Goal: Task Accomplishment & Management: Use online tool/utility

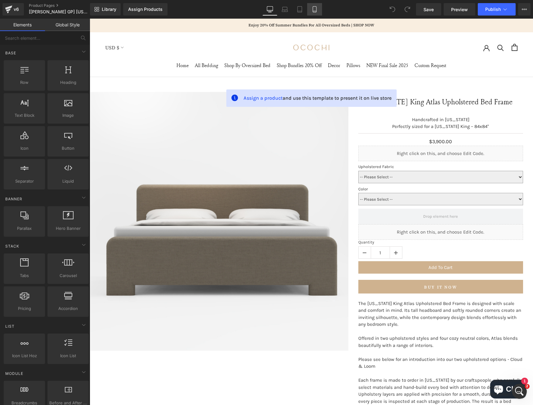
click at [312, 9] on icon at bounding box center [315, 9] width 6 height 6
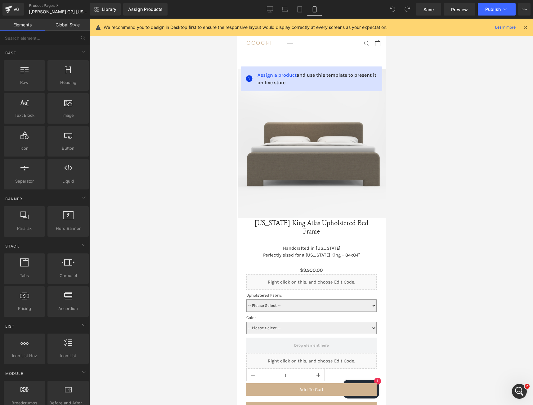
click at [526, 30] on icon at bounding box center [526, 28] width 6 height 6
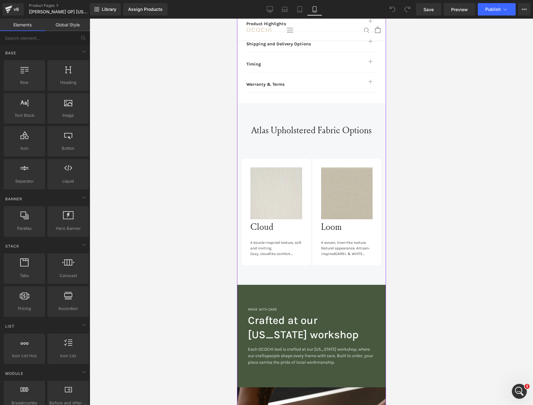
scroll to position [579, 0]
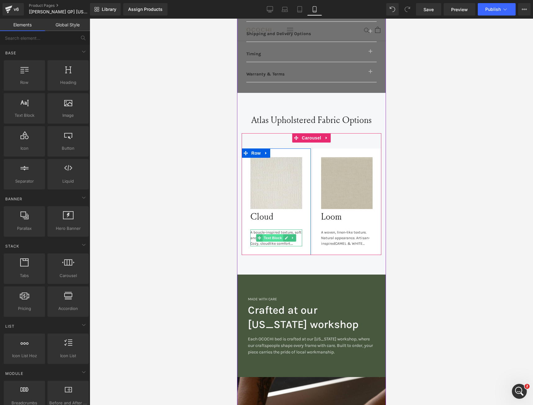
click at [273, 234] on span "Text Block" at bounding box center [273, 237] width 20 height 7
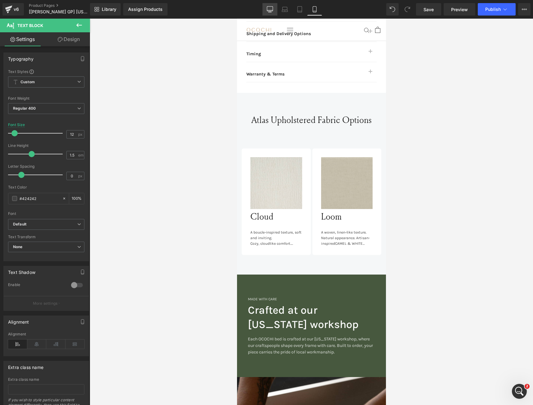
click at [270, 7] on icon at bounding box center [270, 9] width 6 height 6
type input "16"
type input "100"
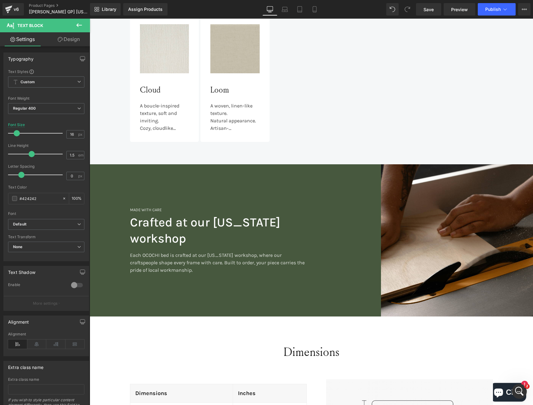
scroll to position [444, 0]
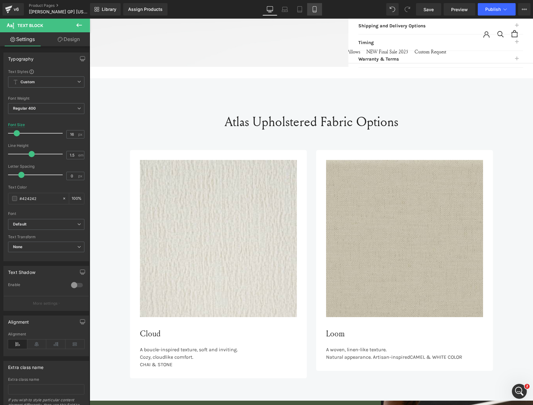
click at [319, 11] on link "Mobile" at bounding box center [314, 9] width 15 height 12
type input "12"
type input "100"
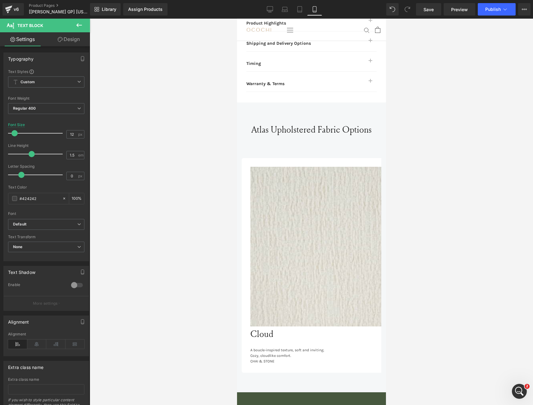
scroll to position [570, 0]
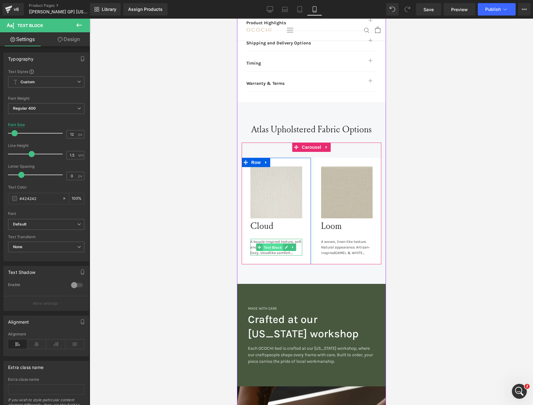
click at [271, 244] on span "Text Block" at bounding box center [273, 247] width 20 height 7
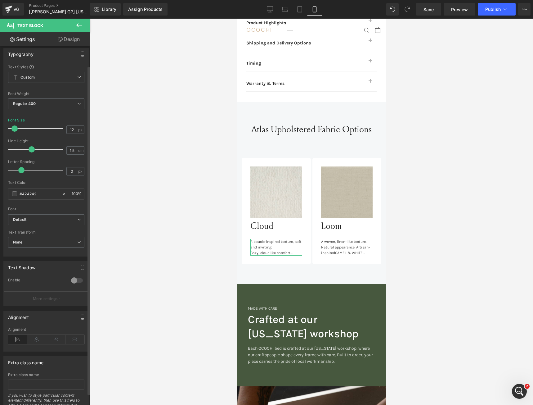
scroll to position [0, 0]
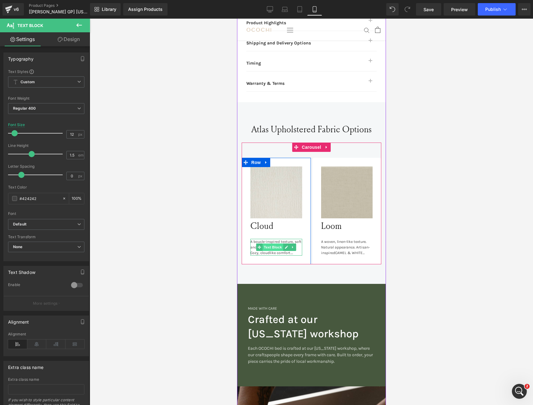
click at [273, 243] on span "Text Block" at bounding box center [273, 246] width 20 height 7
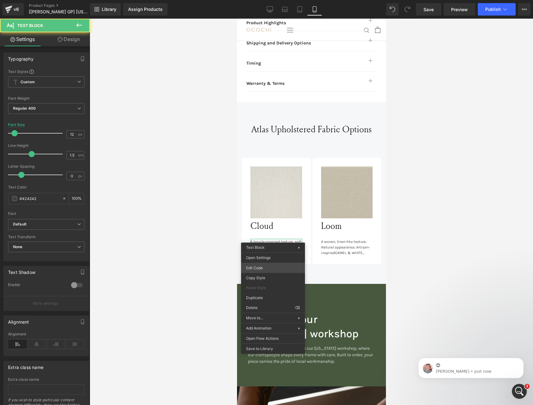
click at [269, 0] on div "Text Block You are previewing how the will restyle your page. You can not edit …" at bounding box center [266, 0] width 533 height 0
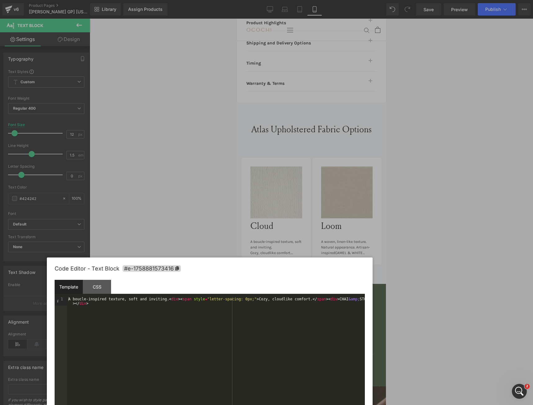
drag, startPoint x: 275, startPoint y: 116, endPoint x: 218, endPoint y: 270, distance: 163.5
click at [218, 270] on div "Code Editor - Text Block #e-1758881573416" at bounding box center [210, 268] width 310 height 22
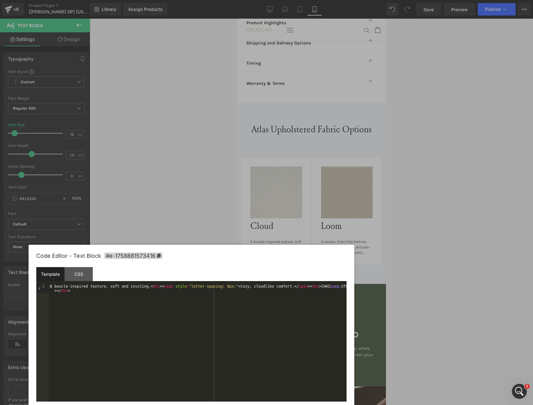
drag, startPoint x: 223, startPoint y: 268, endPoint x: 106, endPoint y: 263, distance: 116.8
click at [203, 254] on div "Code Editor - Text Block #e-1758881573416" at bounding box center [191, 256] width 310 height 22
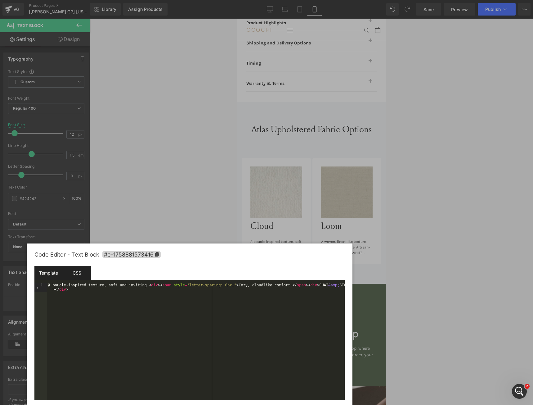
click at [74, 272] on div "CSS" at bounding box center [77, 273] width 28 height 14
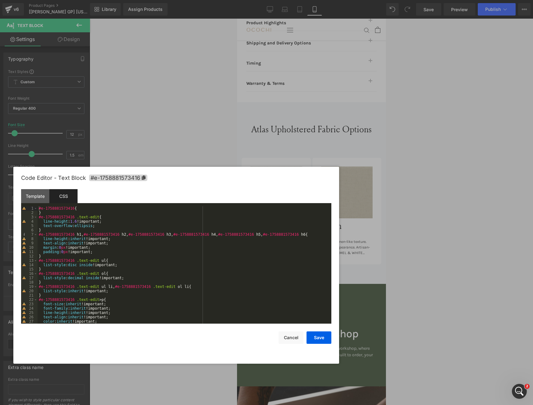
drag, startPoint x: 192, startPoint y: 255, endPoint x: 179, endPoint y: 178, distance: 77.8
click at [179, 178] on div "Code Editor - Text Block #e-1758881573416" at bounding box center [176, 178] width 310 height 22
click at [171, 258] on div "#e-1758881573416 { } #e-1758881573416 .text-edit { line-height : 1.6 !important…" at bounding box center [183, 269] width 291 height 126
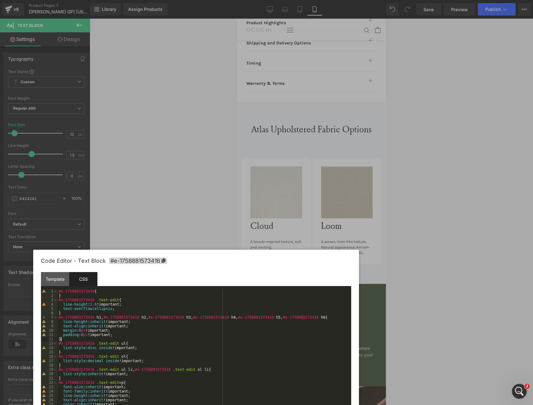
drag, startPoint x: 210, startPoint y: 181, endPoint x: 230, endPoint y: 264, distance: 85.2
click at [230, 264] on div "Code Editor - Text Block #e-1758881573416" at bounding box center [196, 261] width 310 height 22
click at [123, 310] on div "#e-1758881573416 { } #e-1758881573416 .text-edit { line-height : 1.6 !important…" at bounding box center [202, 352] width 291 height 126
click at [84, 309] on div "#e-1758881573416 { } #e-1758881573416 .text-edit { line-height : 1.6 !important…" at bounding box center [202, 352] width 291 height 126
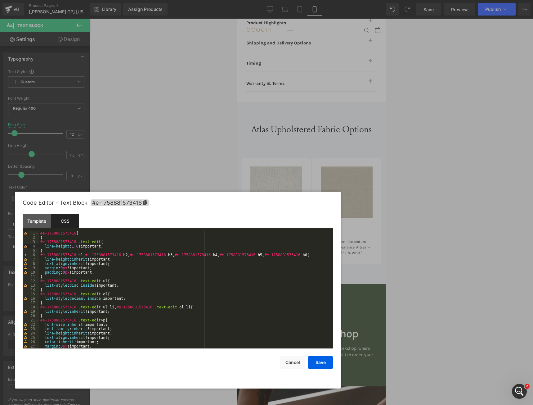
drag, startPoint x: 197, startPoint y: 259, endPoint x: 183, endPoint y: 164, distance: 96.1
click at [177, 192] on div "Code Editor - Text Block #e-1758881573416" at bounding box center [178, 203] width 310 height 22
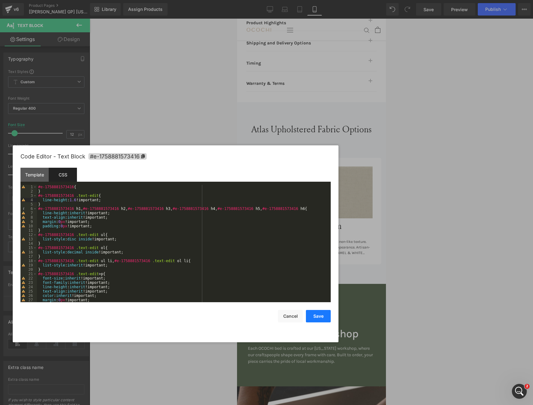
drag, startPoint x: 322, startPoint y: 319, endPoint x: 81, endPoint y: 302, distance: 242.4
click at [322, 319] on button "Save" at bounding box center [318, 316] width 25 height 12
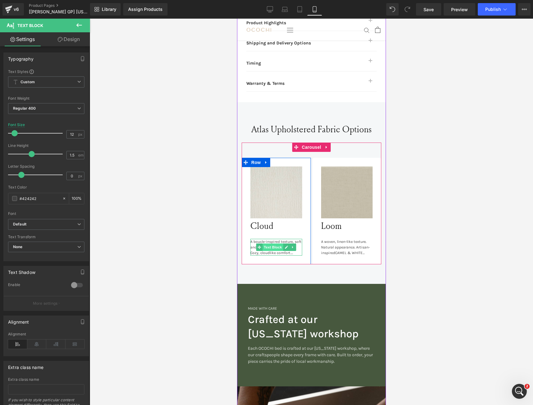
click at [272, 243] on span "Text Block" at bounding box center [273, 246] width 20 height 7
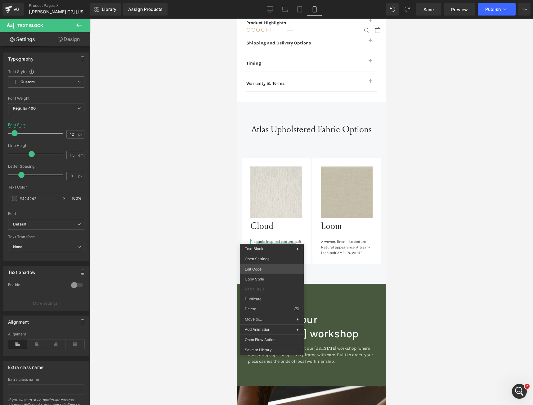
click at [267, 0] on div "Text Block You are previewing how the will restyle your page. You can not edit …" at bounding box center [266, 0] width 533 height 0
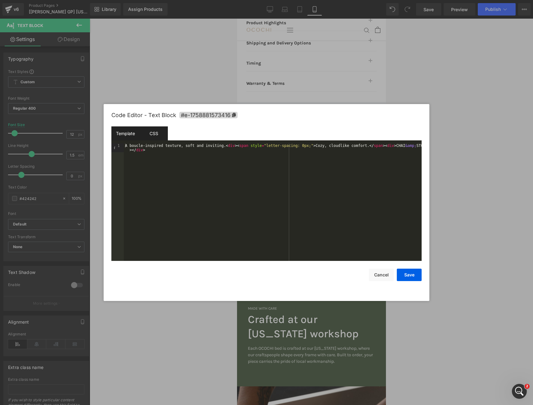
click at [157, 131] on div "CSS" at bounding box center [154, 133] width 28 height 14
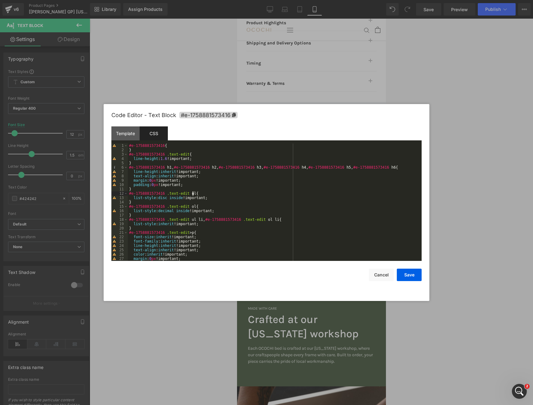
click at [250, 194] on div "#e-1758881573416 { } #e-1758881573416 .text-edit { line-height : 1.6 !important…" at bounding box center [273, 206] width 291 height 126
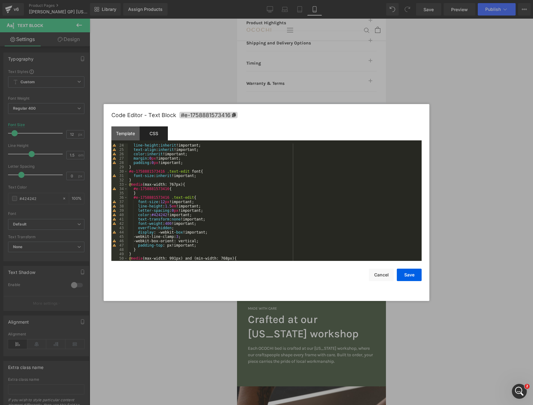
scroll to position [103, 0]
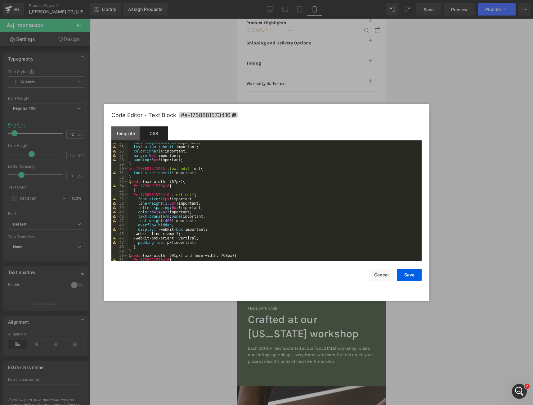
click at [181, 225] on div "line-height : inherit !important; text-align : inherit !important; color : inhe…" at bounding box center [273, 203] width 291 height 126
click at [183, 225] on div "line-height : inherit !important; text-align : inherit !important; color : inhe…" at bounding box center [273, 203] width 291 height 126
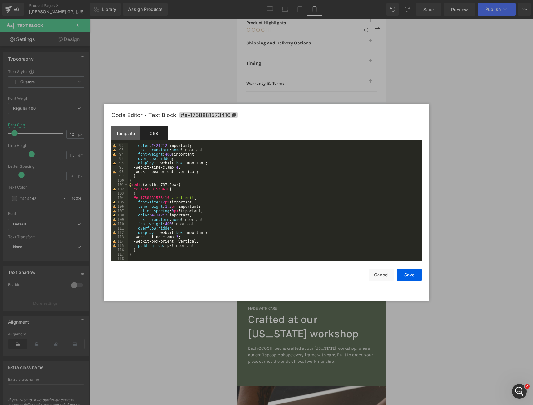
scroll to position [395, 0]
click at [187, 229] on div "color : #424242 !important; text-transform : none !important; font-weight : 400…" at bounding box center [273, 206] width 291 height 126
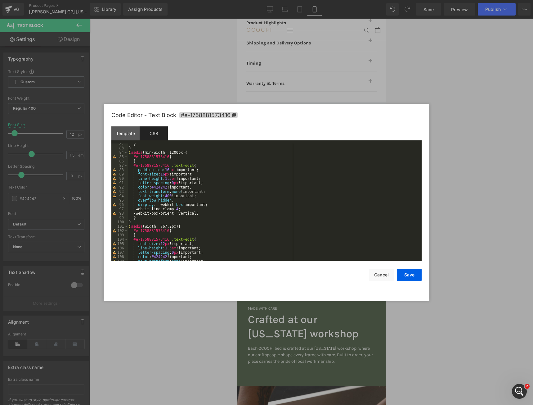
click at [185, 201] on div "} } @ media (min-width: 1200px) { #e-1758881573416 { } #e-1758881573416 .text-e…" at bounding box center [273, 205] width 291 height 126
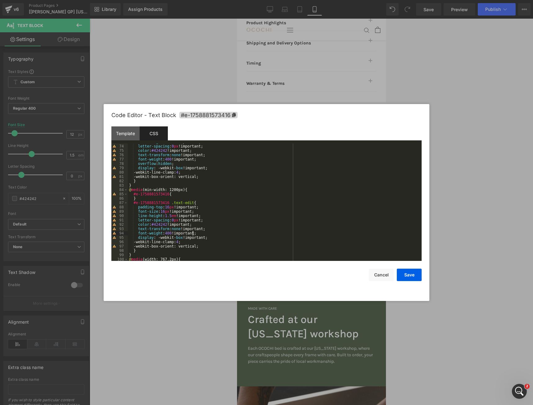
scroll to position [279, 0]
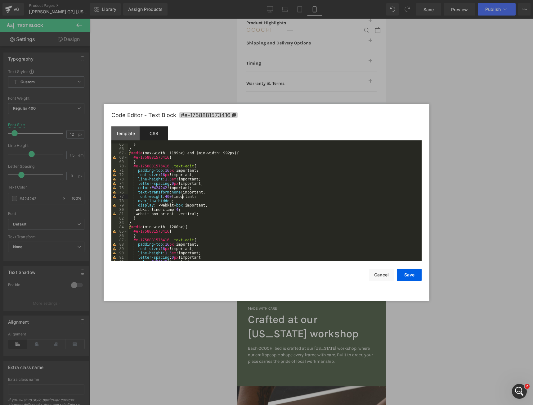
click at [183, 198] on div "} } @ media (max-width: 1199px) and (min-width: 992px) { #e-1758881573416 { } #…" at bounding box center [273, 205] width 291 height 126
click at [189, 204] on div "} } @ media (max-width: 1199px) and (min-width: 992px) { #e-1758881573416 { } #…" at bounding box center [273, 205] width 291 height 126
click at [191, 202] on div "} } @ media (max-width: 1199px) and (min-width: 992px) { #e-1758881573416 { } #…" at bounding box center [273, 205] width 291 height 126
click at [180, 197] on div "} } @ media (max-width: 991px) and (min-width: 768px) { #e-1758881573416 { } #e…" at bounding box center [273, 206] width 291 height 126
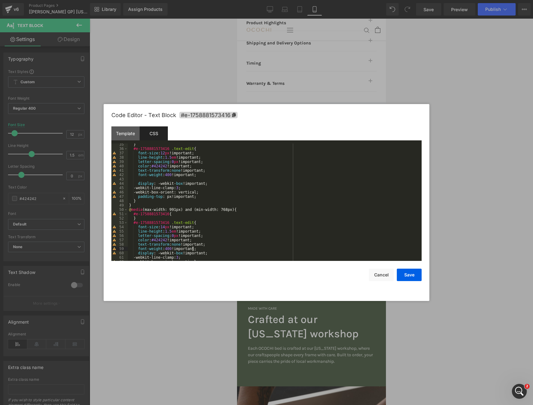
scroll to position [130, 0]
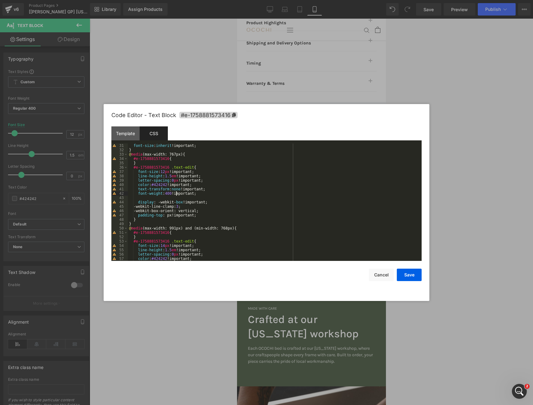
click at [177, 195] on div "font-size : inherit !important; } @ media (max-width: 767px) { #e-1758881573416…" at bounding box center [273, 206] width 291 height 126
click at [178, 198] on div "font-size : inherit !important; } @ media (max-width: 767px) { #e-1758881573416…" at bounding box center [273, 206] width 291 height 126
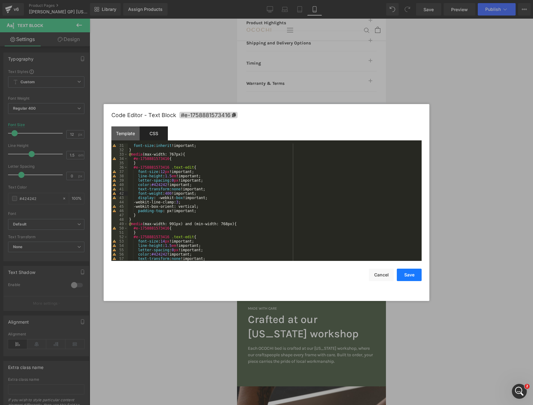
click at [412, 275] on button "Save" at bounding box center [409, 274] width 25 height 12
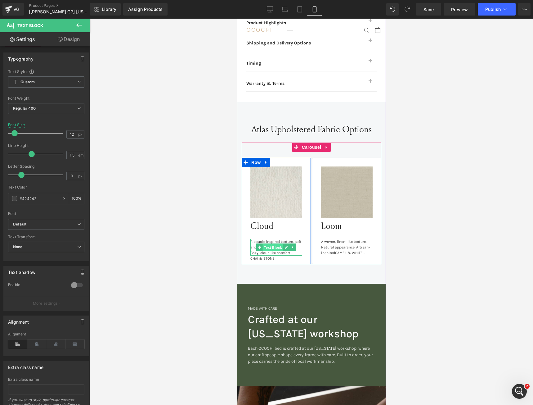
click at [273, 244] on span "Text Block" at bounding box center [273, 247] width 20 height 7
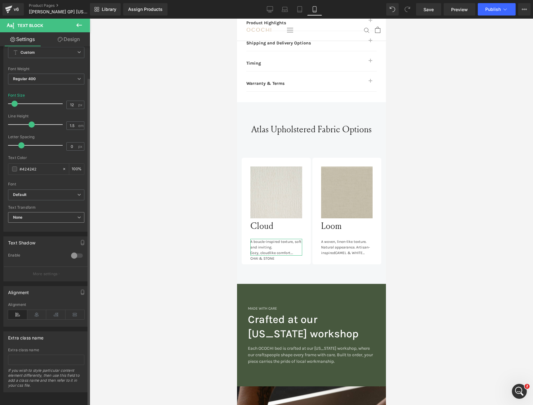
scroll to position [34, 0]
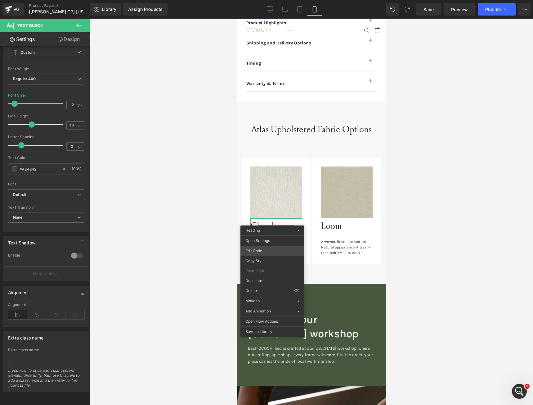
click at [266, 0] on div "Text Block You are previewing how the will restyle your page. You can not edit …" at bounding box center [266, 0] width 533 height 0
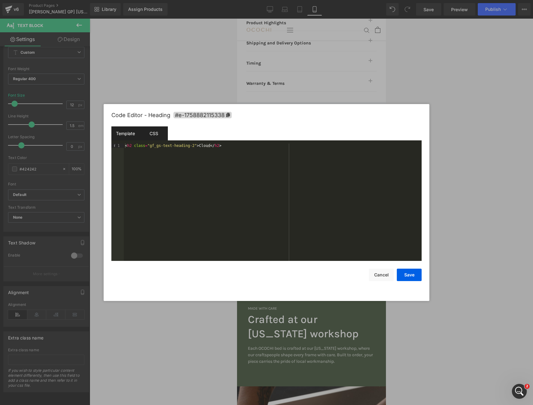
click at [161, 137] on div "CSS" at bounding box center [154, 133] width 28 height 14
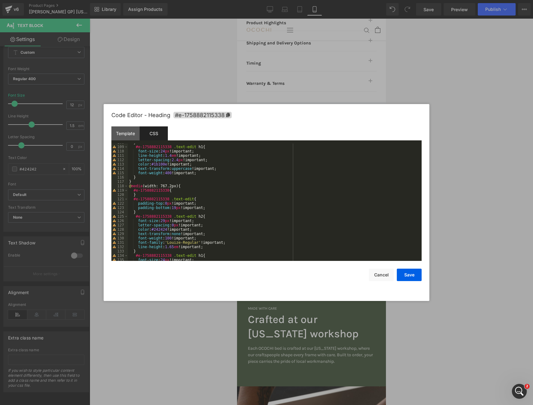
scroll to position [504, 0]
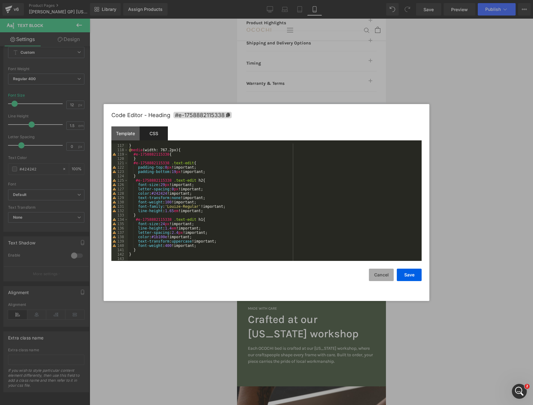
click at [379, 275] on button "Cancel" at bounding box center [381, 274] width 25 height 12
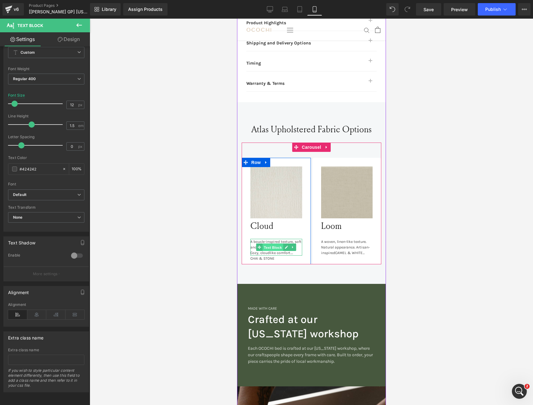
click at [270, 244] on span "Text Block" at bounding box center [273, 247] width 20 height 7
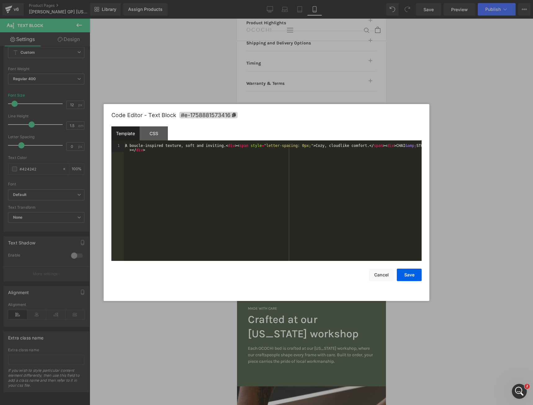
click at [262, 0] on div "Text Block You are previewing how the will restyle your page. You can not edit …" at bounding box center [266, 0] width 533 height 0
click at [161, 131] on div "CSS" at bounding box center [154, 133] width 28 height 14
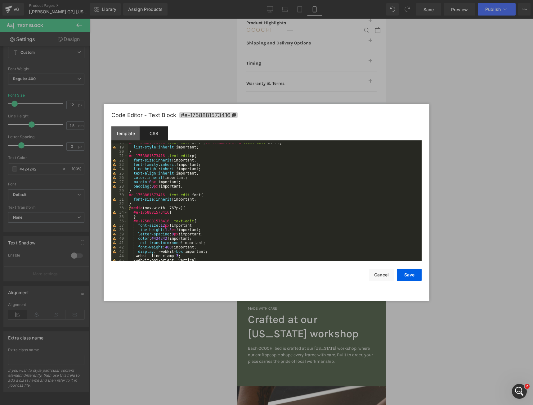
scroll to position [95, 0]
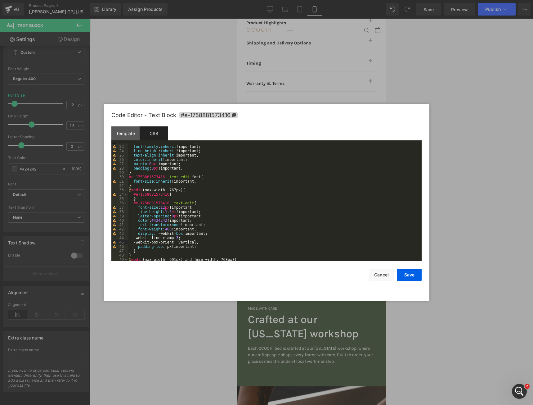
click at [201, 242] on div "font-size : inherit !important; font-family : inherit !important; line-height :…" at bounding box center [273, 203] width 291 height 126
click at [412, 277] on button "Save" at bounding box center [409, 274] width 25 height 12
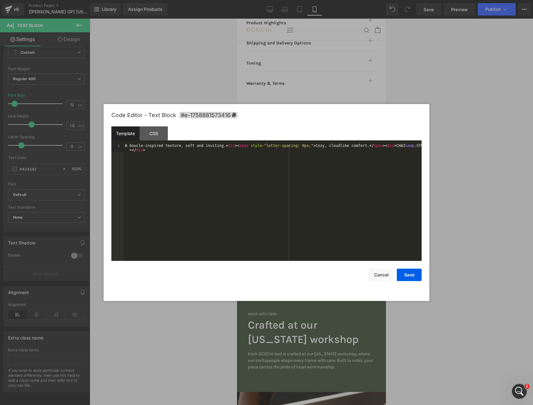
click at [264, 0] on div "Text Block You are previewing how the will restyle your page. You can not edit …" at bounding box center [266, 0] width 533 height 0
click at [156, 137] on div "CSS" at bounding box center [154, 133] width 28 height 14
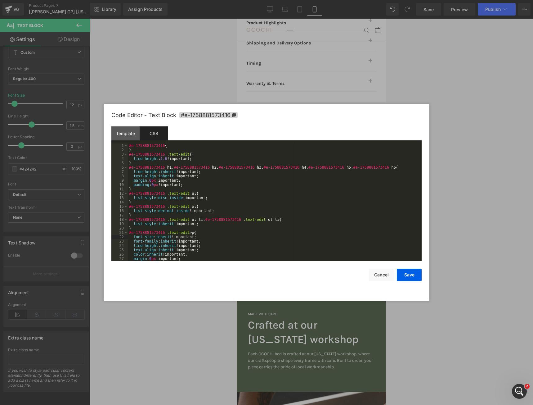
click at [252, 237] on div "#e-1758881573416 { } #e-1758881573416 .text-edit { line-height : 1.6 !important…" at bounding box center [273, 206] width 291 height 126
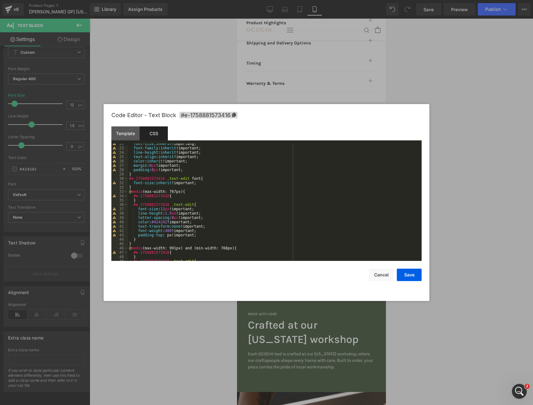
scroll to position [93, 0]
click at [382, 271] on button "Cancel" at bounding box center [381, 274] width 25 height 12
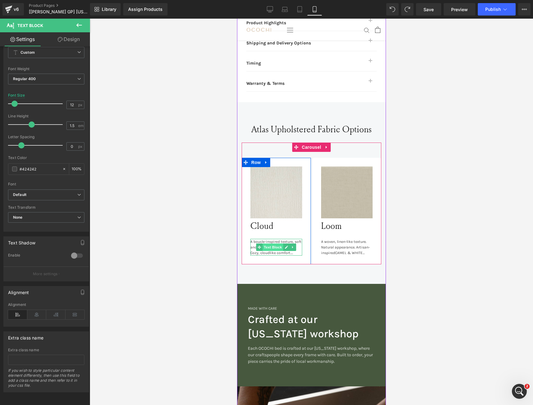
click at [273, 243] on span "Text Block" at bounding box center [273, 246] width 20 height 7
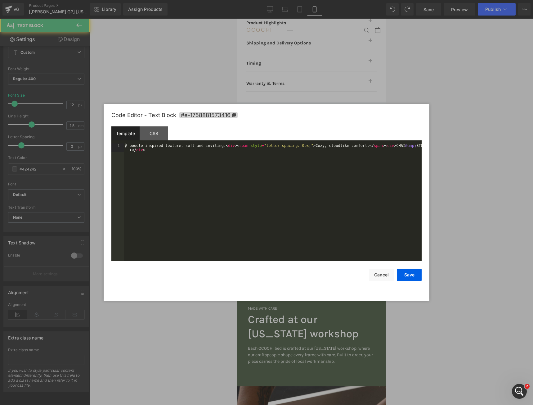
click at [256, 0] on div "Text Block You are previewing how the will restyle your page. You can not edit …" at bounding box center [266, 0] width 533 height 0
click at [155, 140] on div "CSS" at bounding box center [154, 133] width 28 height 14
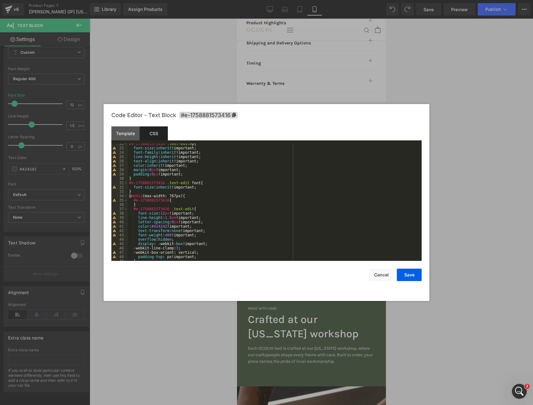
scroll to position [112, 0]
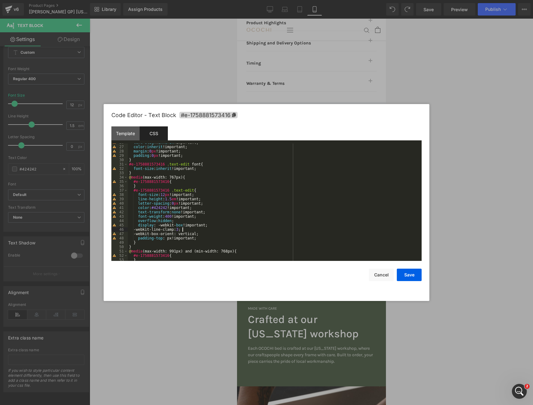
click at [233, 231] on div "text-align : inherit !important; color : inherit !important; margin : 0 px !imp…" at bounding box center [273, 203] width 291 height 126
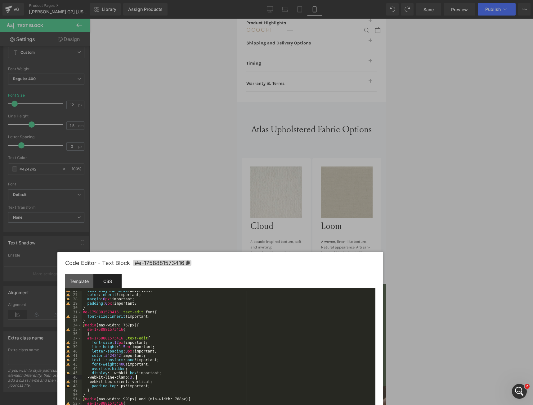
drag, startPoint x: 265, startPoint y: 115, endPoint x: 219, endPoint y: 262, distance: 154.5
click at [219, 262] on div "Code Editor - Text Block #e-1758881573416" at bounding box center [220, 263] width 310 height 22
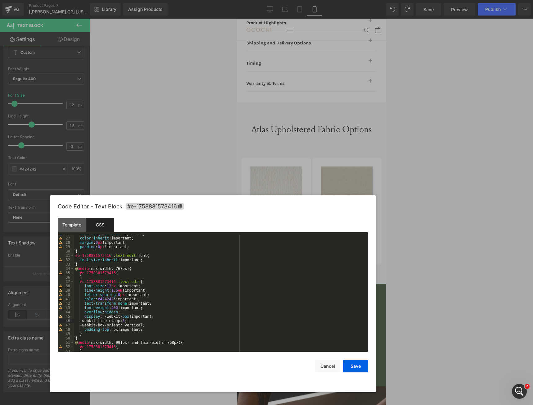
drag, startPoint x: 228, startPoint y: 267, endPoint x: 221, endPoint y: 157, distance: 109.5
click at [221, 195] on div "Code Editor - Text Block #e-1758881573416" at bounding box center [213, 206] width 310 height 22
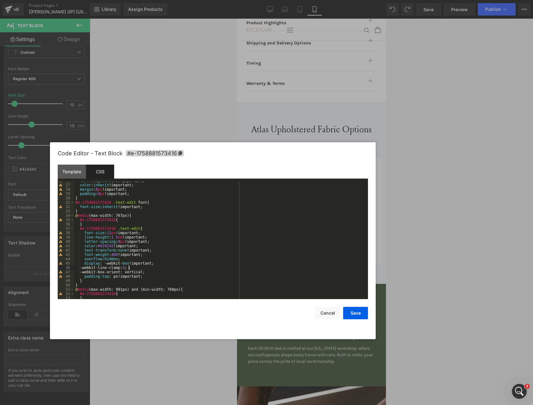
click at [150, 271] on div "text-align : inherit !important; color : inherit !important; margin : 0 px !imp…" at bounding box center [219, 241] width 291 height 126
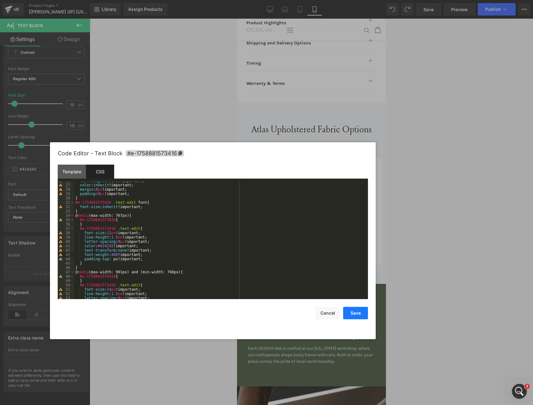
click at [349, 314] on button "Save" at bounding box center [355, 313] width 25 height 12
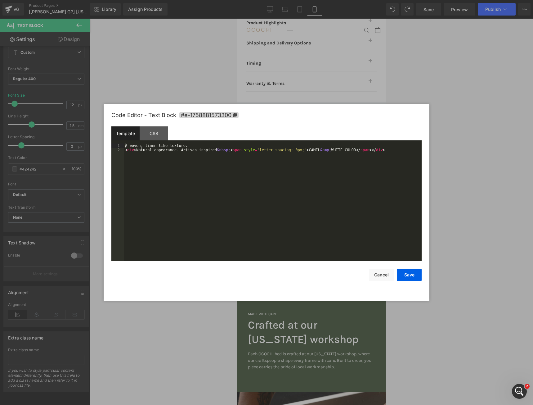
drag, startPoint x: 334, startPoint y: 269, endPoint x: 329, endPoint y: 269, distance: 5.0
click at [333, 0] on div "Text Block You are previewing how the will restyle your page. You can not edit …" at bounding box center [266, 0] width 533 height 0
click at [154, 135] on div "CSS" at bounding box center [154, 133] width 28 height 14
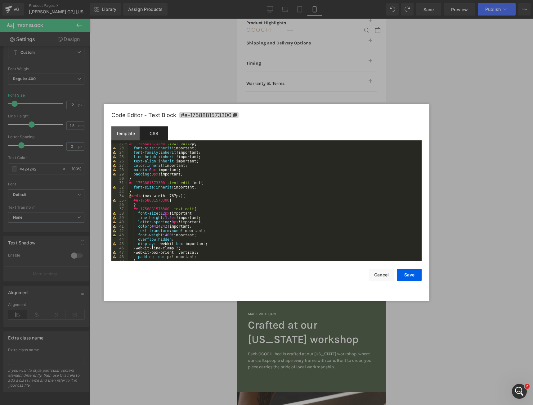
scroll to position [130, 0]
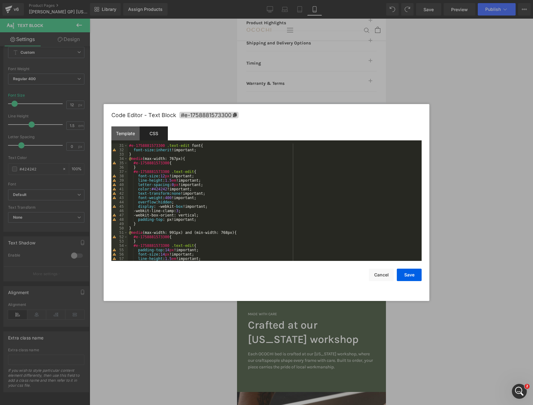
click at [173, 201] on div "#e-1758881573300 .text-edit font { font-size : inherit !important; } @ media (m…" at bounding box center [273, 206] width 291 height 126
click at [204, 215] on div "#e-1758881573300 .text-edit font { font-size : inherit !important; } @ media (m…" at bounding box center [273, 206] width 291 height 126
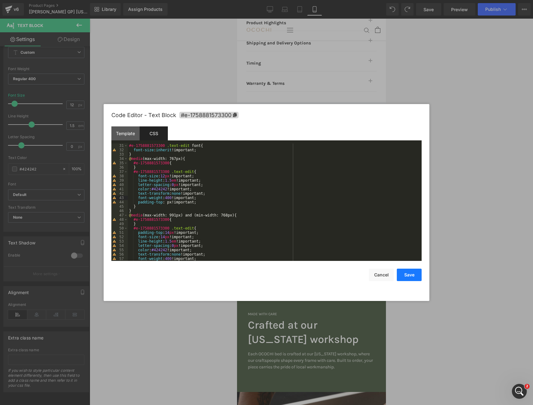
click at [406, 277] on button "Save" at bounding box center [409, 274] width 25 height 12
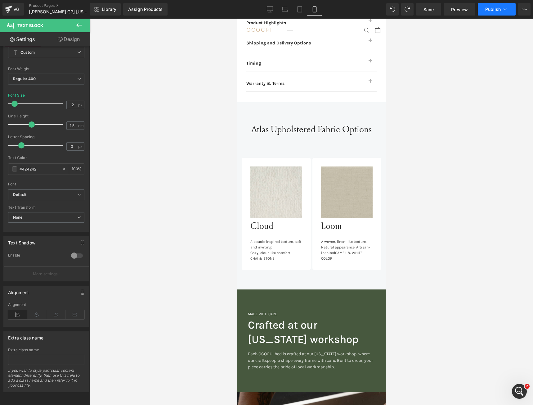
click at [484, 11] on button "Publish" at bounding box center [497, 9] width 38 height 12
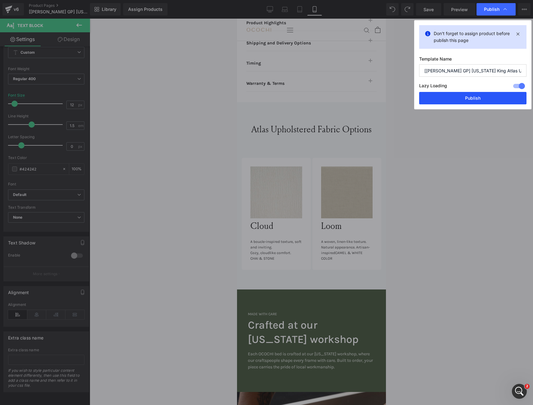
click at [470, 97] on button "Publish" at bounding box center [472, 98] width 107 height 12
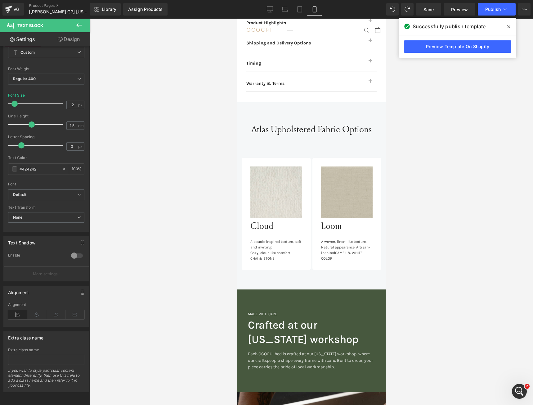
drag, startPoint x: 431, startPoint y: 47, endPoint x: 327, endPoint y: 15, distance: 108.7
click at [430, 47] on link "Preview Template On Shopify" at bounding box center [457, 46] width 107 height 12
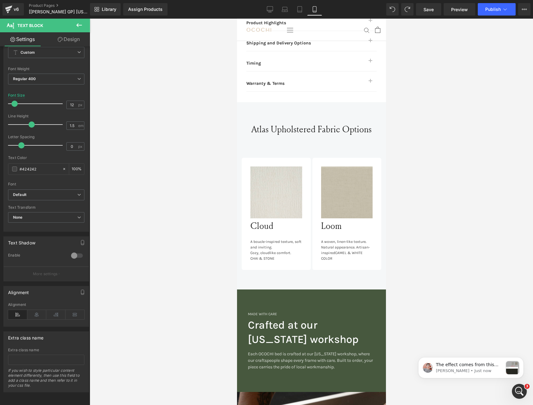
scroll to position [0, 0]
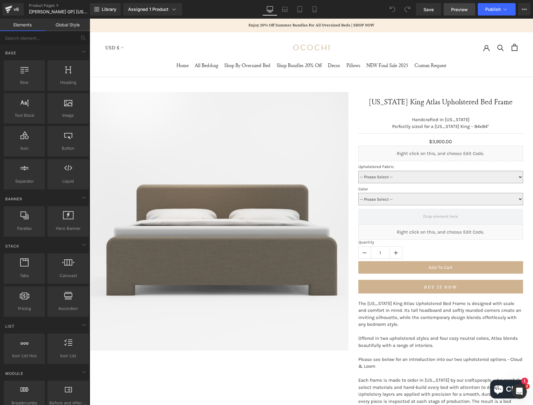
click at [460, 11] on span "Preview" at bounding box center [459, 9] width 17 height 7
click at [284, 9] on icon at bounding box center [285, 9] width 6 height 6
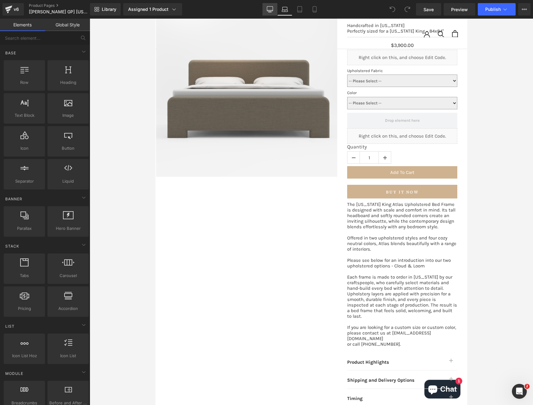
click at [269, 9] on icon at bounding box center [270, 9] width 6 height 6
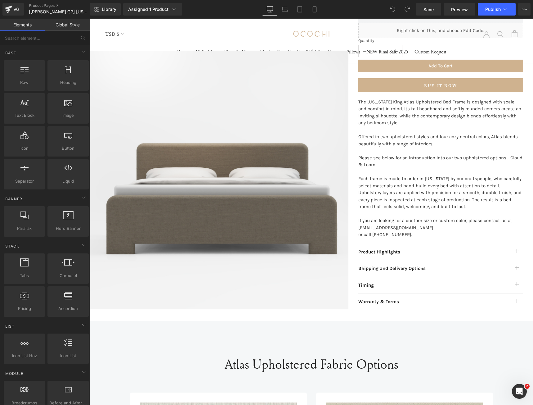
scroll to position [231, 0]
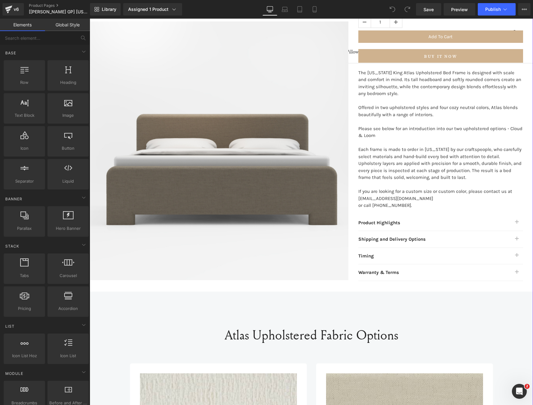
click at [391, 225] on div "Product Highlights Text Block" at bounding box center [434, 222] width 152 height 7
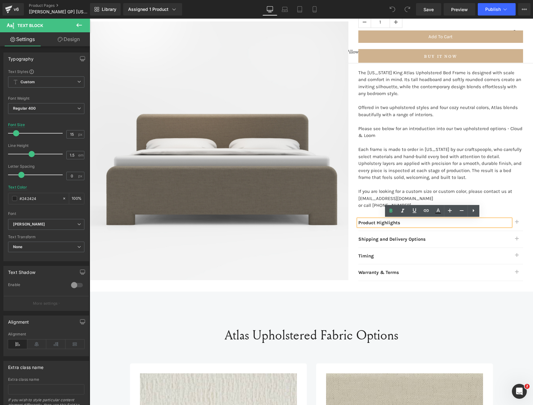
click at [516, 223] on button "button" at bounding box center [517, 222] width 12 height 16
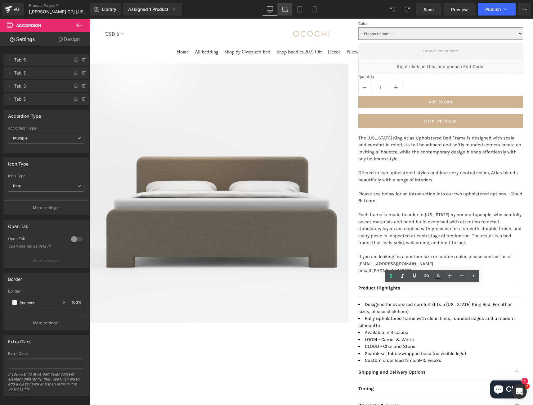
click at [286, 12] on icon at bounding box center [285, 11] width 6 height 2
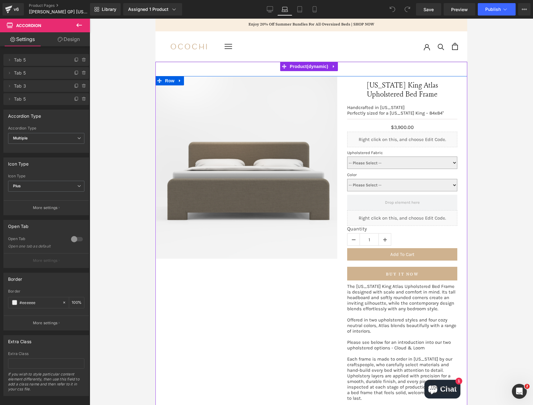
scroll to position [0, 0]
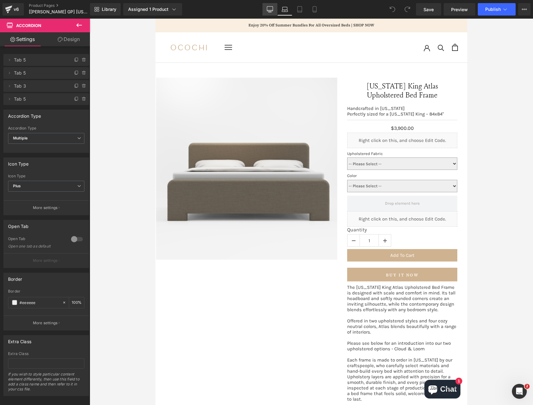
click at [268, 10] on icon at bounding box center [270, 10] width 6 height 0
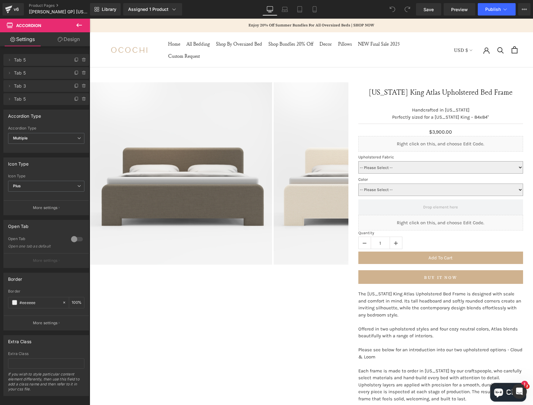
scroll to position [6, 0]
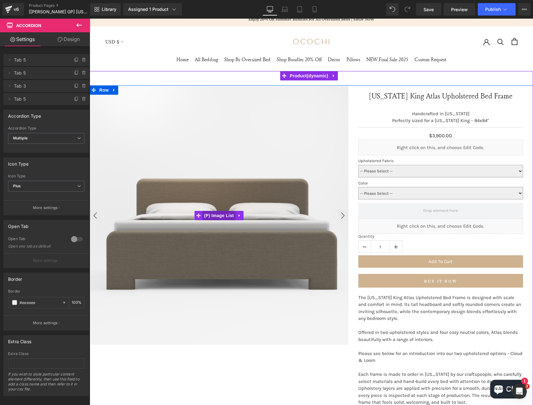
click at [213, 215] on span "(P) Image List" at bounding box center [219, 215] width 33 height 9
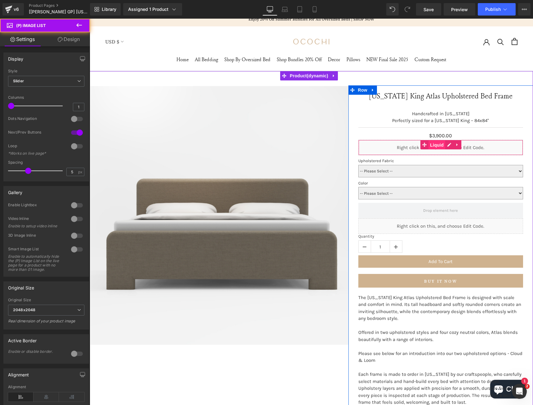
click at [438, 146] on span "Liquid" at bounding box center [437, 144] width 17 height 9
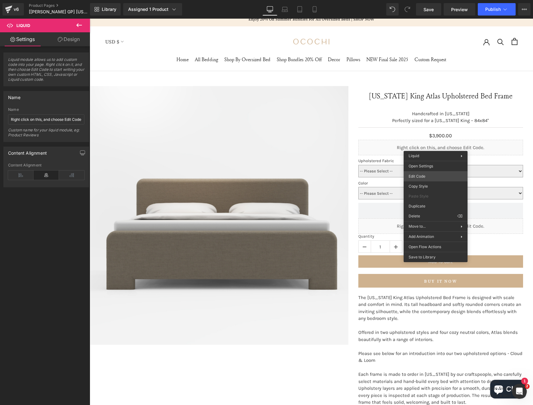
click at [419, 0] on div "Liquid You are previewing how the will restyle your page. You can not edit Elem…" at bounding box center [266, 0] width 533 height 0
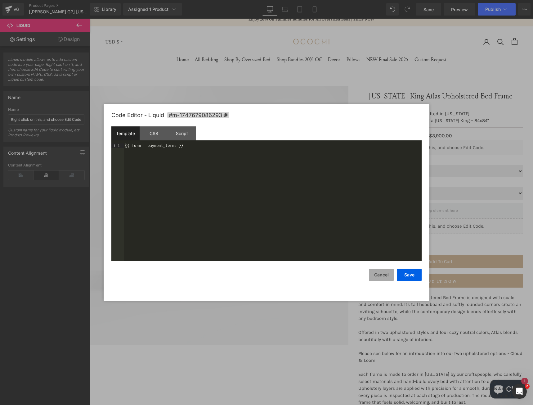
drag, startPoint x: 383, startPoint y: 277, endPoint x: 374, endPoint y: 267, distance: 13.6
click at [383, 277] on button "Cancel" at bounding box center [381, 274] width 25 height 12
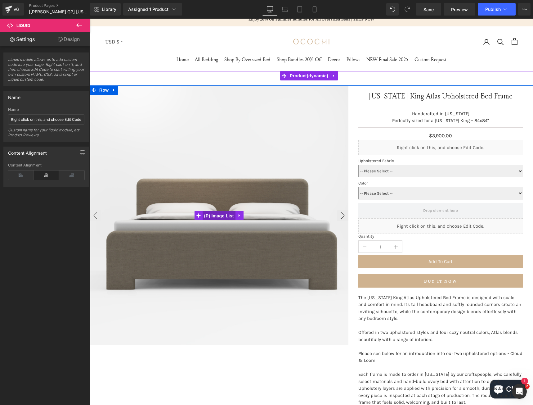
click at [216, 213] on span "(P) Image List" at bounding box center [219, 215] width 33 height 9
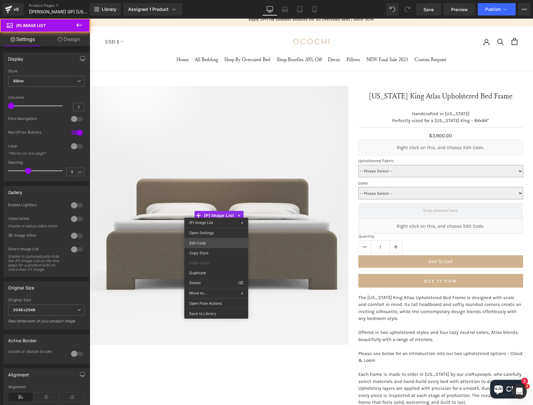
click at [210, 0] on div "(P) Image List You are previewing how the will restyle your page. You can not e…" at bounding box center [266, 0] width 533 height 0
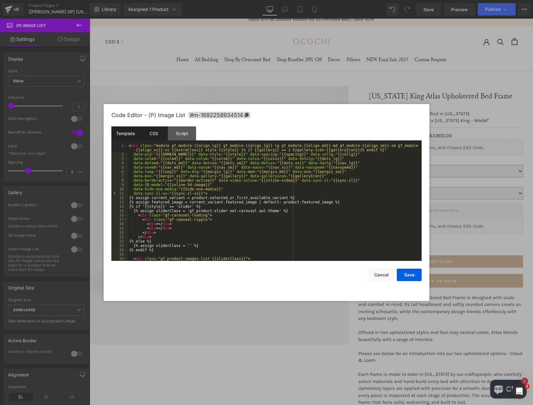
click at [162, 133] on div "CSS" at bounding box center [154, 133] width 28 height 14
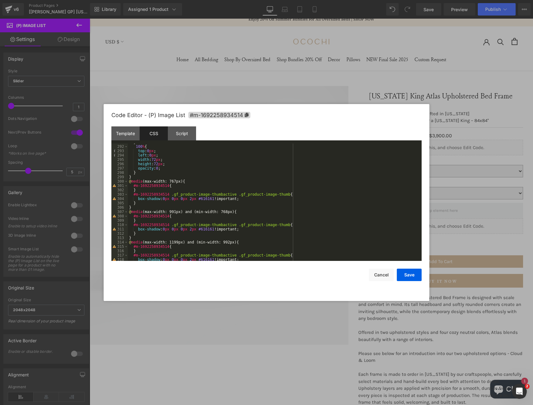
scroll to position [1227, 0]
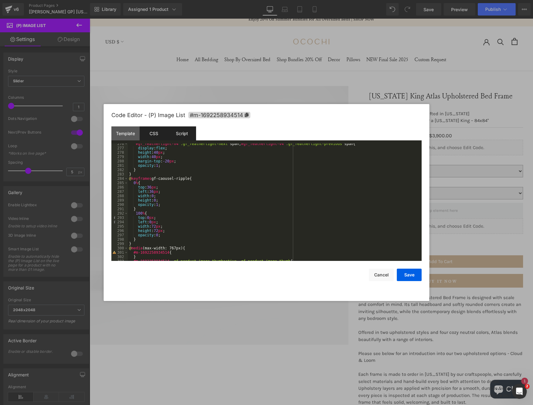
click at [185, 135] on div "Script" at bounding box center [182, 133] width 28 height 14
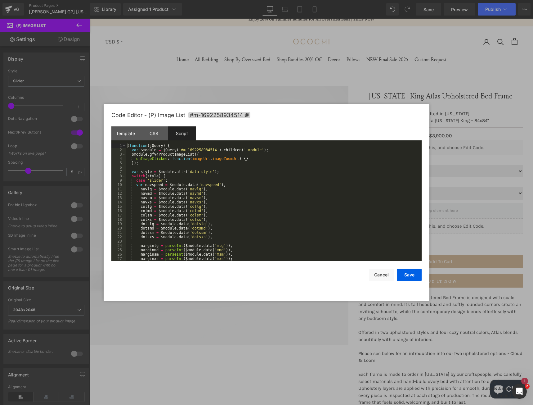
click at [300, 180] on div "( function ( jQuery ) { var $module = jQuery ( '#m-1692258934514' ) . children …" at bounding box center [272, 206] width 293 height 126
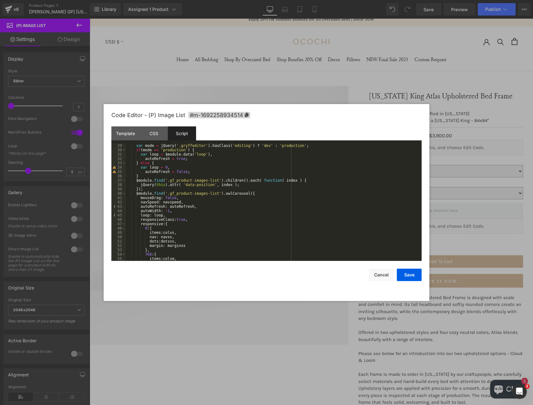
scroll to position [0, 0]
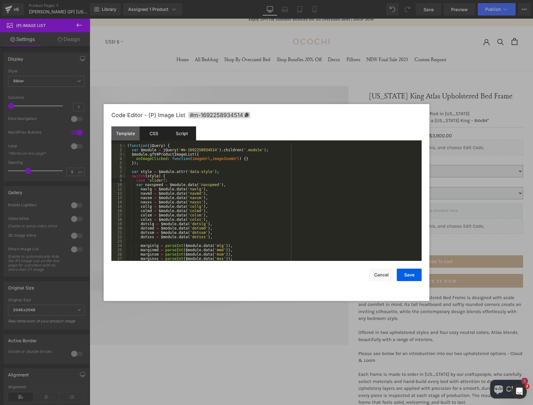
click at [161, 131] on div "CSS" at bounding box center [154, 133] width 28 height 14
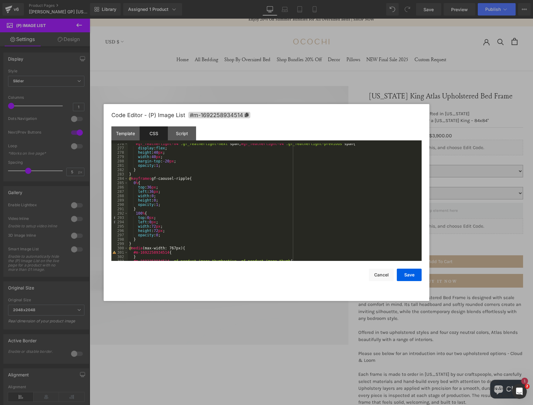
scroll to position [1171, 0]
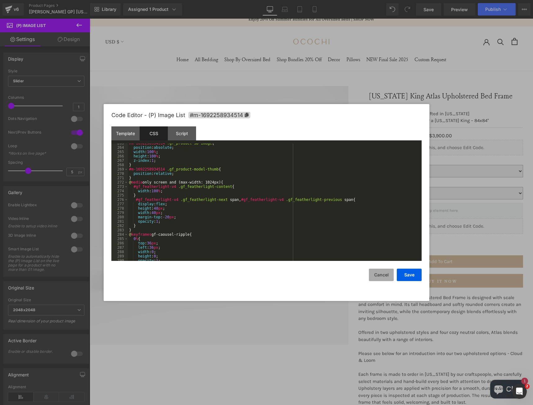
click at [381, 272] on button "Cancel" at bounding box center [381, 274] width 25 height 12
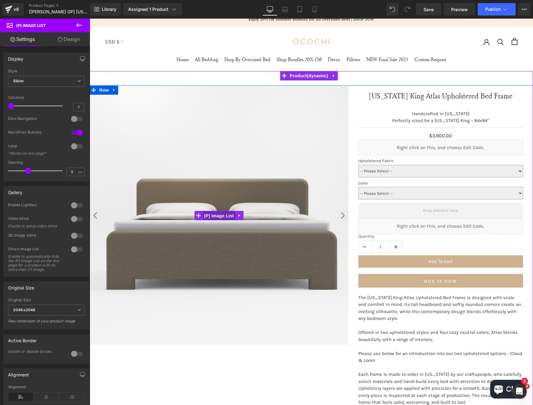
click at [218, 215] on span "(P) Image List" at bounding box center [219, 215] width 33 height 9
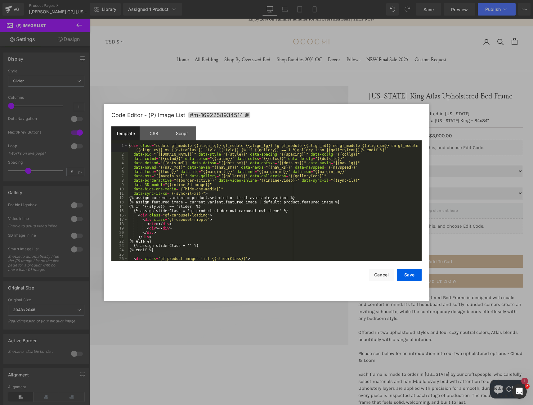
click at [208, 0] on div "(P) Image List You are previewing how the will restyle your page. You can not e…" at bounding box center [266, 0] width 533 height 0
drag, startPoint x: 422, startPoint y: 154, endPoint x: 406, endPoint y: 164, distance: 19.2
click at [424, 171] on div "Code Editor - (P) Image List #m-1692258934514 Template CSS Script Data 1 2 3 4 …" at bounding box center [267, 202] width 326 height 197
click at [162, 133] on div "CSS" at bounding box center [154, 133] width 28 height 14
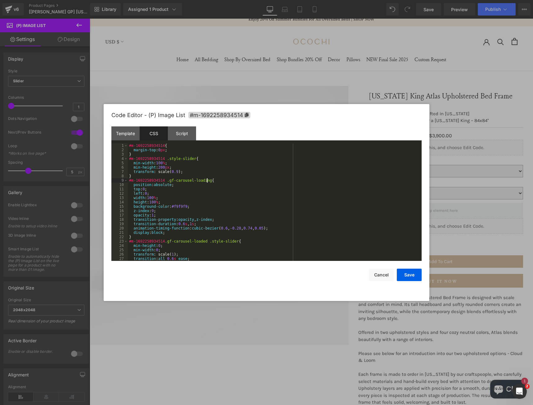
drag, startPoint x: 392, startPoint y: 182, endPoint x: 419, endPoint y: 178, distance: 26.9
click at [393, 182] on div "#m-1692258934514 { margin-top : 0 px ; } #m-1692258934514 .style-slider { min-w…" at bounding box center [273, 206] width 291 height 126
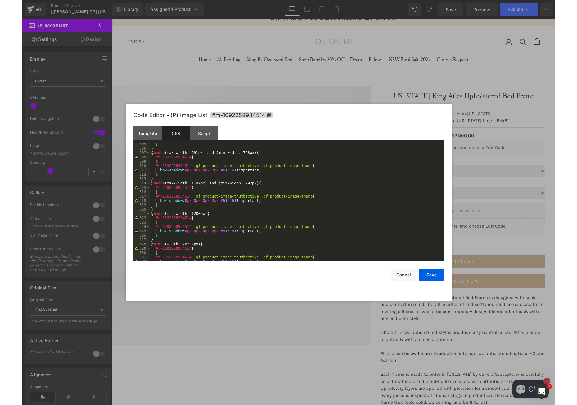
scroll to position [1369, 0]
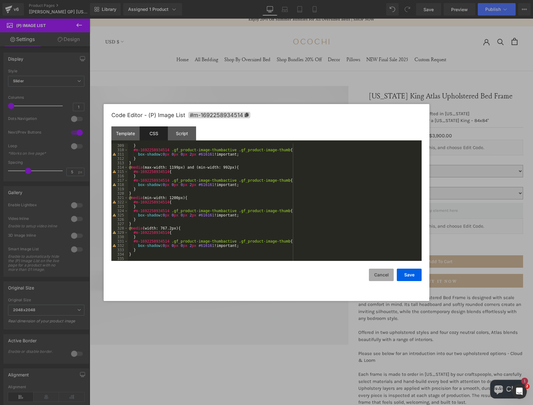
click at [381, 274] on button "Cancel" at bounding box center [381, 274] width 25 height 12
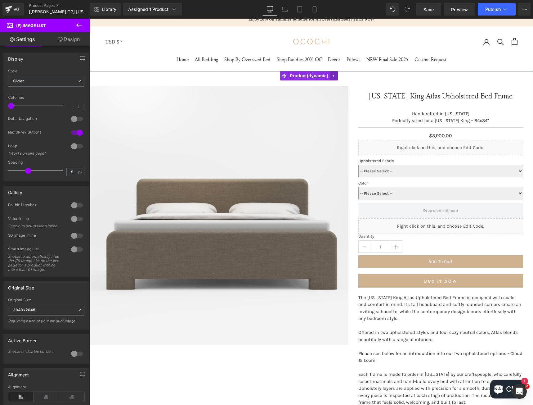
click at [333, 76] on icon at bounding box center [333, 75] width 1 height 3
click at [346, 78] on icon at bounding box center [346, 75] width 4 height 5
click at [98, 92] on span "Row" at bounding box center [104, 89] width 12 height 9
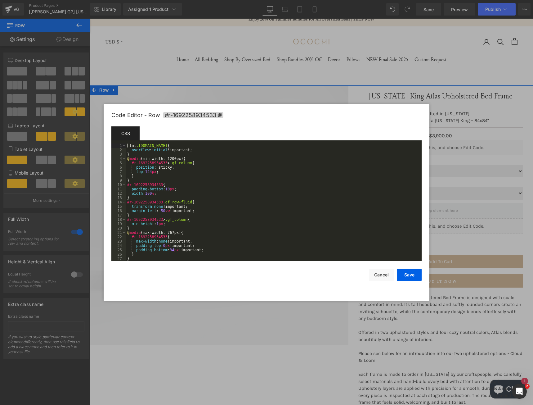
click at [98, 121] on body "Row You are previewing how the will restyle your page. You can not edit Element…" at bounding box center [266, 202] width 533 height 405
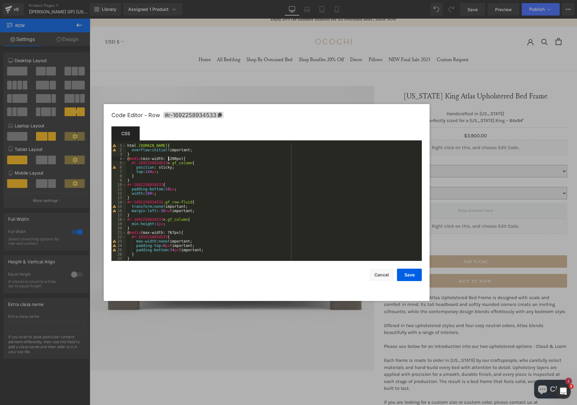
click at [169, 158] on div "html .gemapp.video { overflow : initial !important; } @ media (min-width: 1200p…" at bounding box center [272, 206] width 293 height 126
click at [171, 158] on div "html .gemapp.video { overflow : initial !important; } @ media (min-width: 1200p…" at bounding box center [272, 206] width 293 height 126
click at [409, 275] on button "Save" at bounding box center [409, 274] width 25 height 12
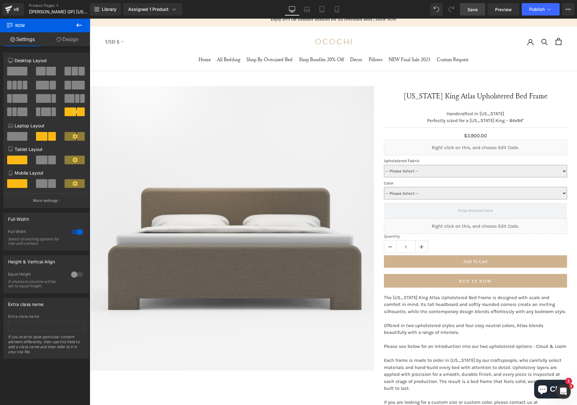
click at [472, 11] on span "Save" at bounding box center [472, 9] width 10 height 7
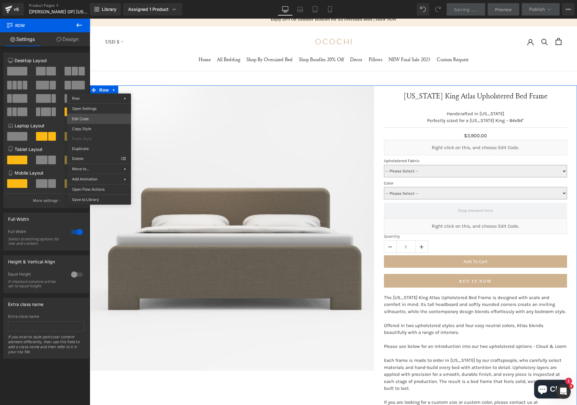
click at [93, 118] on body "Row You are previewing how the will restyle your page. You can not edit Element…" at bounding box center [288, 202] width 577 height 405
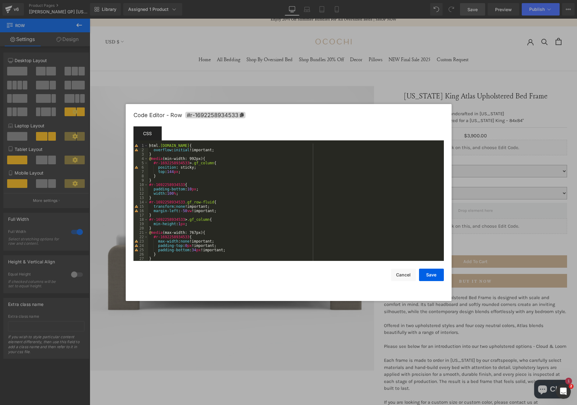
click at [227, 281] on div "Save Cancel" at bounding box center [288, 271] width 310 height 20
click at [408, 276] on button "Cancel" at bounding box center [403, 274] width 25 height 12
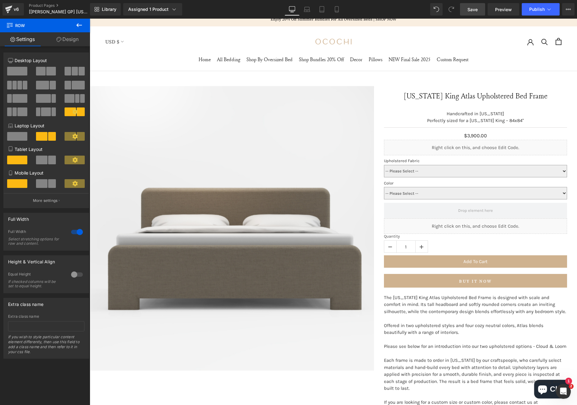
click at [474, 4] on link "Save" at bounding box center [472, 9] width 25 height 12
